Goal: Entertainment & Leisure: Browse casually

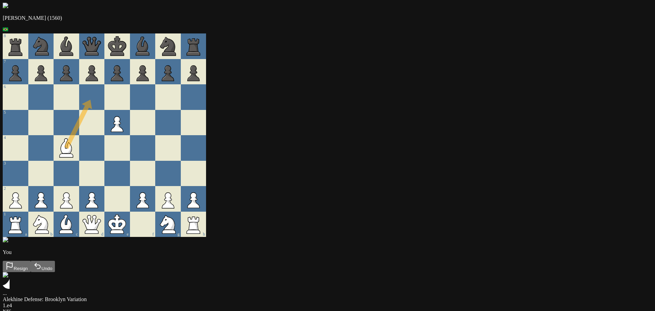
drag, startPoint x: 198, startPoint y: 153, endPoint x: 264, endPoint y: 78, distance: 100.1
click at [156, 161] on div at bounding box center [143, 148] width 26 height 26
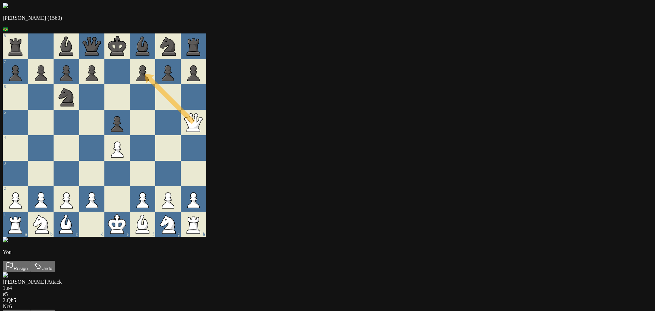
drag, startPoint x: 305, startPoint y: 109, endPoint x: 275, endPoint y: 87, distance: 37.1
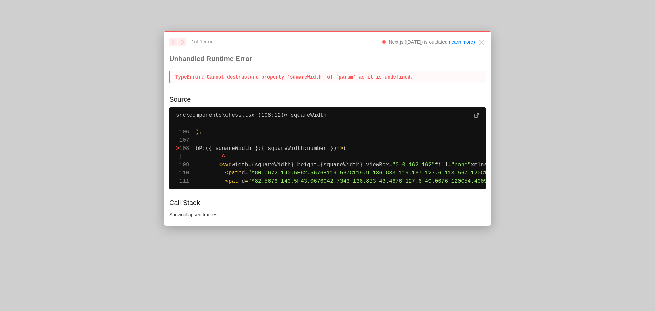
drag, startPoint x: 389, startPoint y: 80, endPoint x: 241, endPoint y: 81, distance: 148.8
click at [241, 81] on p "TypeError : Cannot destructure property 'squareWidth' of 'param' as it is undef…" at bounding box center [327, 77] width 317 height 12
drag, startPoint x: 172, startPoint y: 76, endPoint x: 422, endPoint y: 74, distance: 250.2
click at [422, 74] on p "TypeError : Cannot destructure property 'squareWidth' of 'param' as it is undef…" at bounding box center [327, 77] width 317 height 12
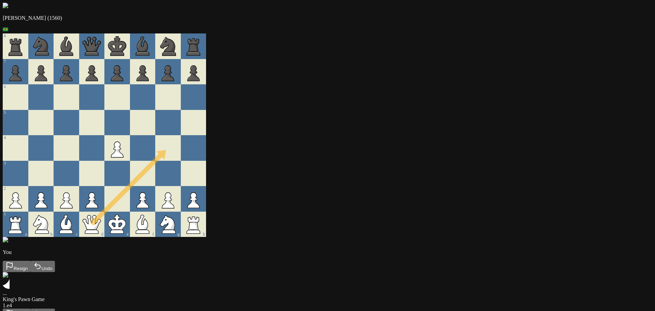
drag, startPoint x: 219, startPoint y: 236, endPoint x: 319, endPoint y: 135, distance: 141.7
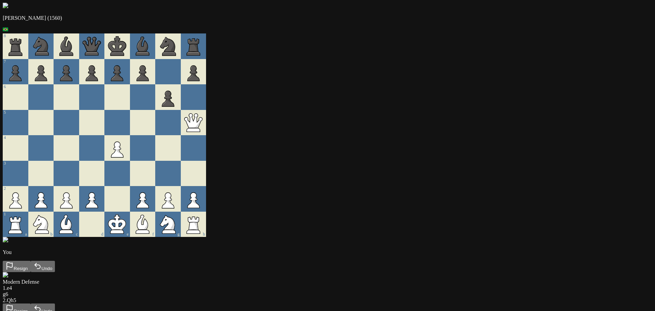
drag, startPoint x: 229, startPoint y: 232, endPoint x: 328, endPoint y: 132, distance: 141.0
click at [202, 128] on icon at bounding box center [193, 120] width 18 height 15
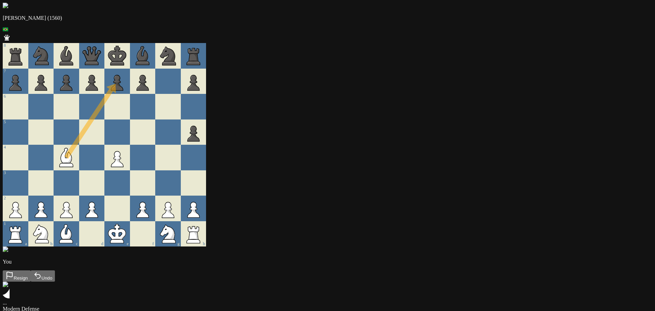
drag, startPoint x: 272, startPoint y: 233, endPoint x: 255, endPoint y: 81, distance: 152.8
click at [130, 119] on div at bounding box center [117, 132] width 26 height 26
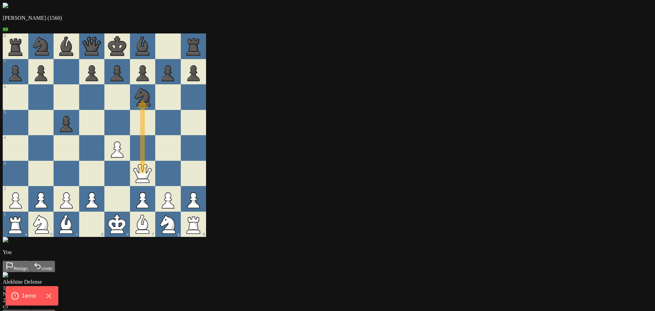
drag, startPoint x: 272, startPoint y: 176, endPoint x: 279, endPoint y: 94, distance: 82.5
click at [181, 134] on div at bounding box center [168, 123] width 26 height 26
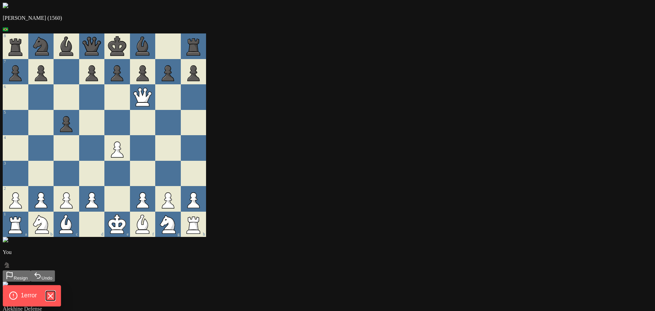
click at [54, 295] on icon "Hide Errors" at bounding box center [50, 295] width 9 height 9
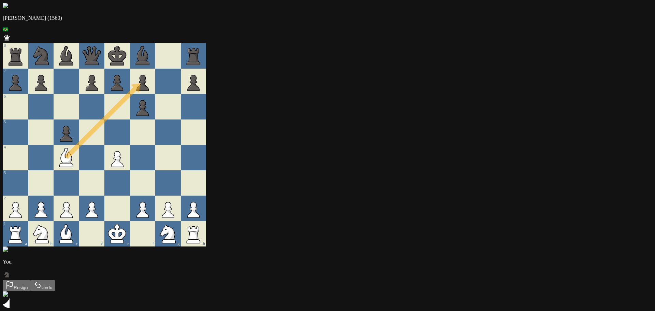
drag, startPoint x: 198, startPoint y: 151, endPoint x: 286, endPoint y: 76, distance: 115.7
click at [181, 133] on div at bounding box center [168, 132] width 26 height 26
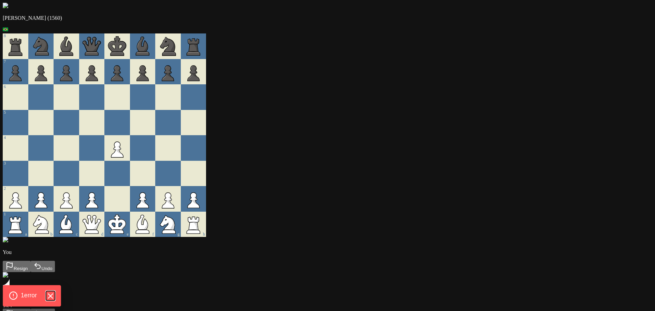
click at [50, 294] on icon "Hide Errors" at bounding box center [50, 296] width 4 height 4
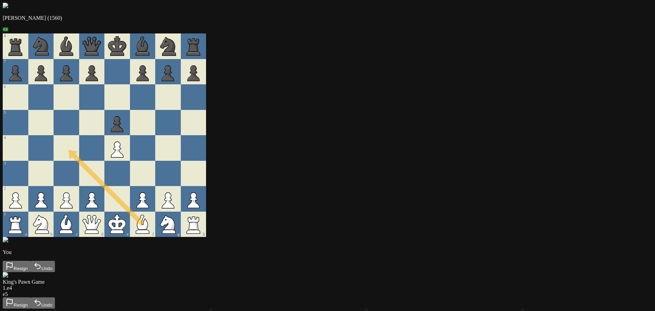
drag, startPoint x: 275, startPoint y: 238, endPoint x: 199, endPoint y: 157, distance: 111.3
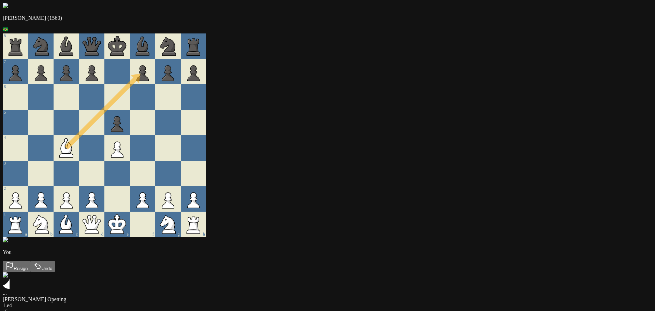
drag, startPoint x: 196, startPoint y: 154, endPoint x: 286, endPoint y: 74, distance: 120.7
click at [156, 110] on div at bounding box center [143, 97] width 26 height 26
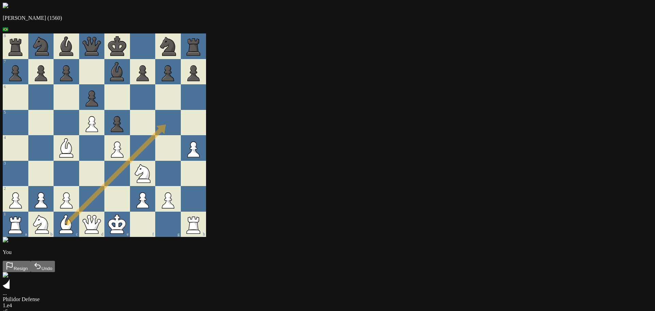
drag, startPoint x: 204, startPoint y: 229, endPoint x: 304, endPoint y: 127, distance: 142.9
click at [181, 128] on div at bounding box center [168, 123] width 26 height 26
click at [105, 175] on div at bounding box center [92, 174] width 26 height 26
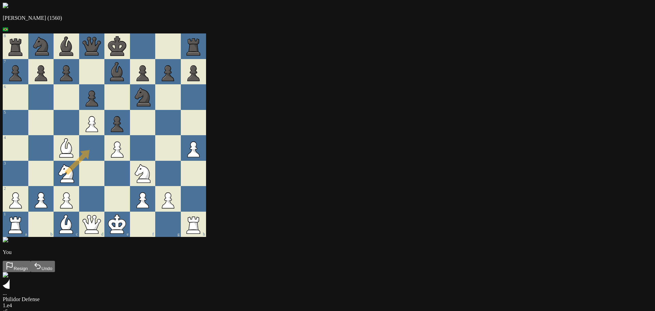
drag, startPoint x: 203, startPoint y: 184, endPoint x: 236, endPoint y: 160, distance: 40.0
click at [105, 179] on div at bounding box center [92, 174] width 26 height 26
drag, startPoint x: 193, startPoint y: 238, endPoint x: 309, endPoint y: 128, distance: 160.1
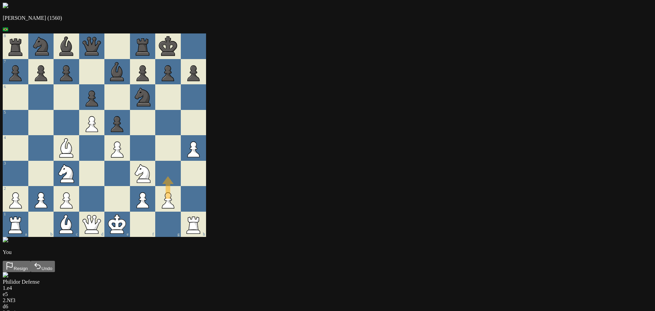
drag, startPoint x: 298, startPoint y: 203, endPoint x: 299, endPoint y: 151, distance: 52.9
drag, startPoint x: 300, startPoint y: 154, endPoint x: 302, endPoint y: 130, distance: 23.3
click at [181, 130] on div at bounding box center [168, 123] width 26 height 26
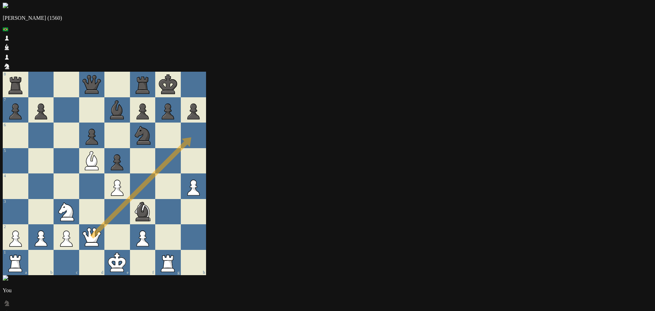
drag, startPoint x: 223, startPoint y: 205, endPoint x: 333, endPoint y: 100, distance: 152.3
drag, startPoint x: 282, startPoint y: 179, endPoint x: 296, endPoint y: 161, distance: 22.5
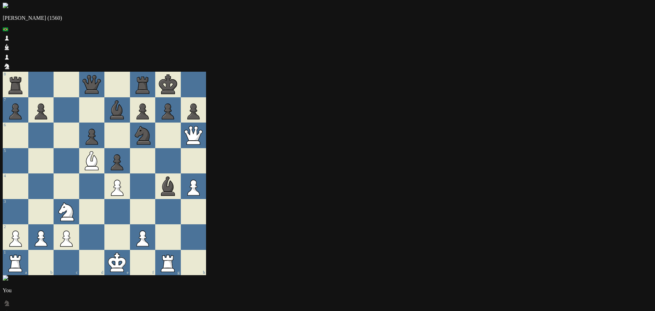
click at [181, 199] on div at bounding box center [168, 212] width 26 height 26
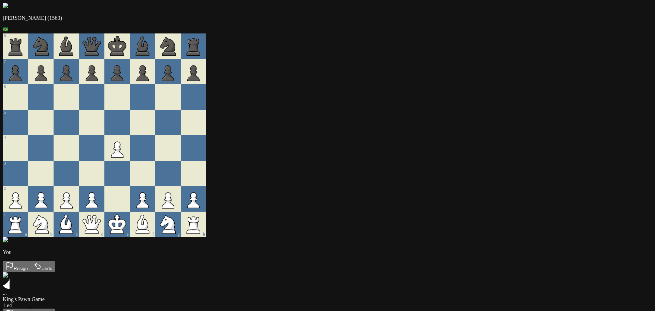
click at [31, 309] on button "Resign" at bounding box center [17, 314] width 28 height 11
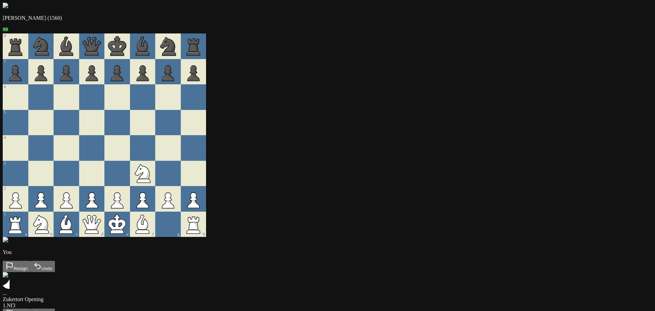
click at [31, 309] on button "Resign" at bounding box center [17, 314] width 28 height 11
